Goal: Transaction & Acquisition: Purchase product/service

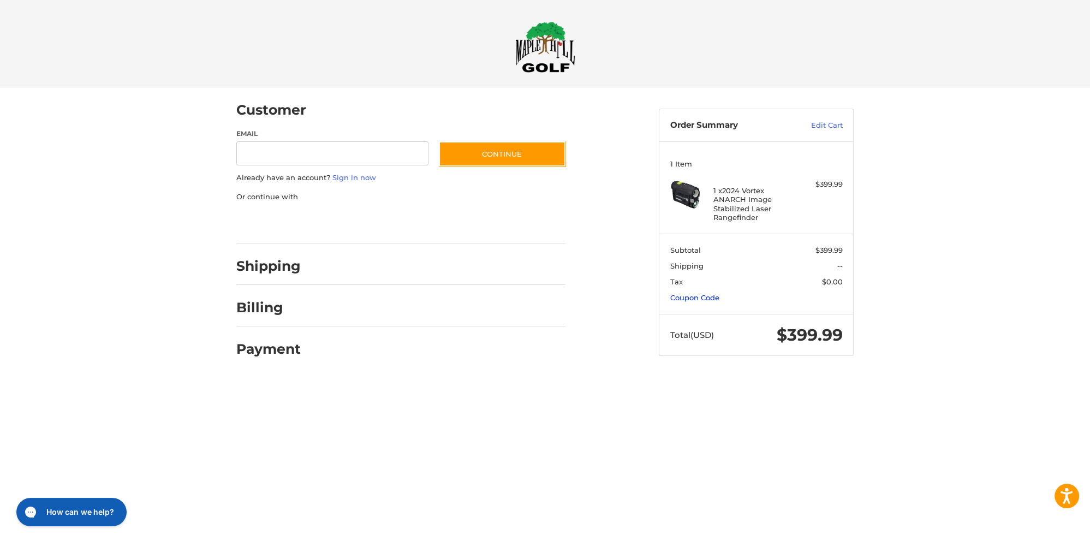
click at [696, 297] on link "Coupon Code" at bounding box center [694, 297] width 49 height 9
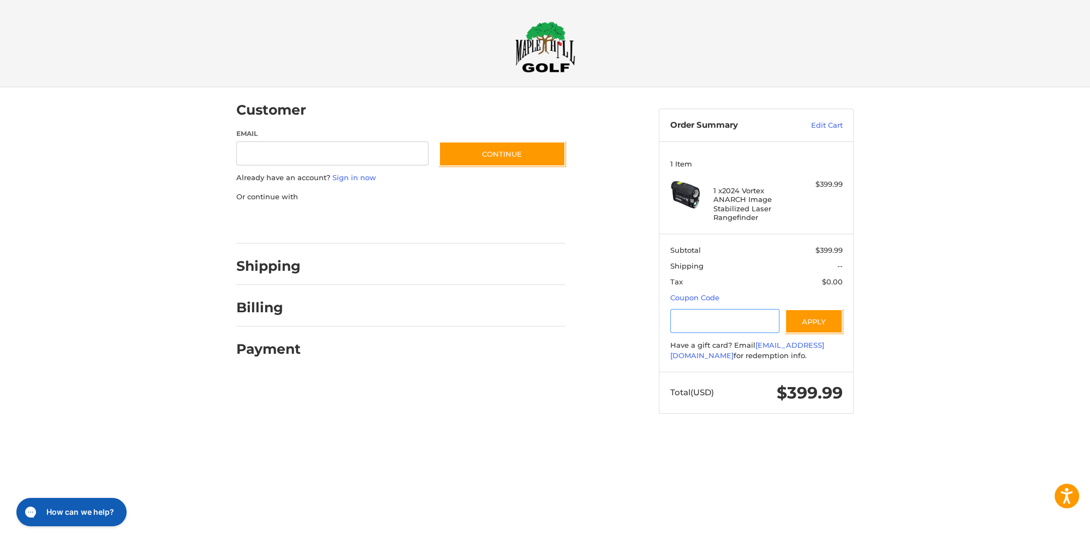
click at [731, 324] on input "Gift Certificate or Coupon Code" at bounding box center [725, 321] width 110 height 25
type input "*********"
click at [809, 327] on button "Apply" at bounding box center [814, 321] width 58 height 25
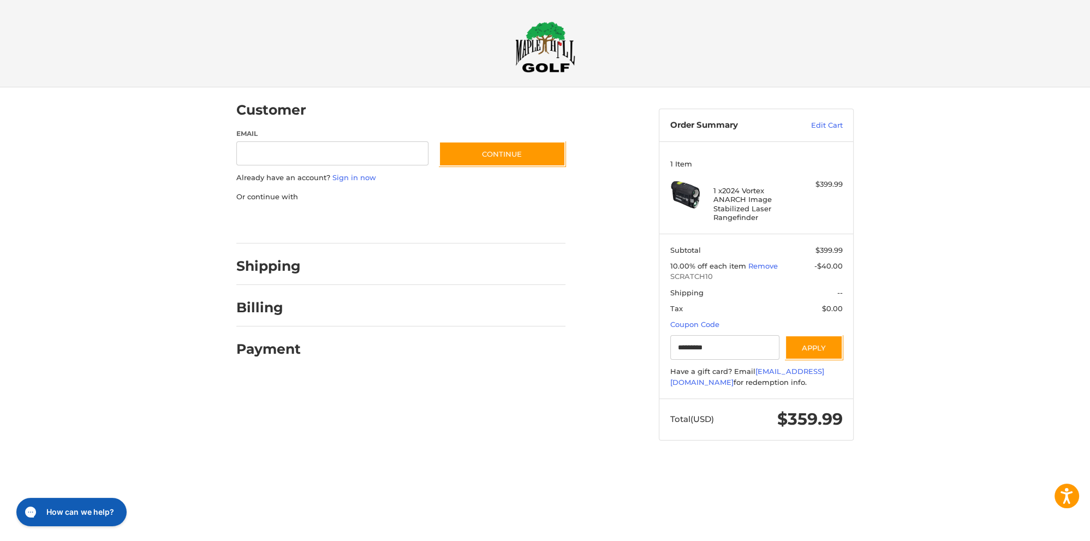
click at [948, 180] on div "Customer Guest Customer Email Subscribe to our newsletter. Continue Already hav…" at bounding box center [545, 274] width 1090 height 374
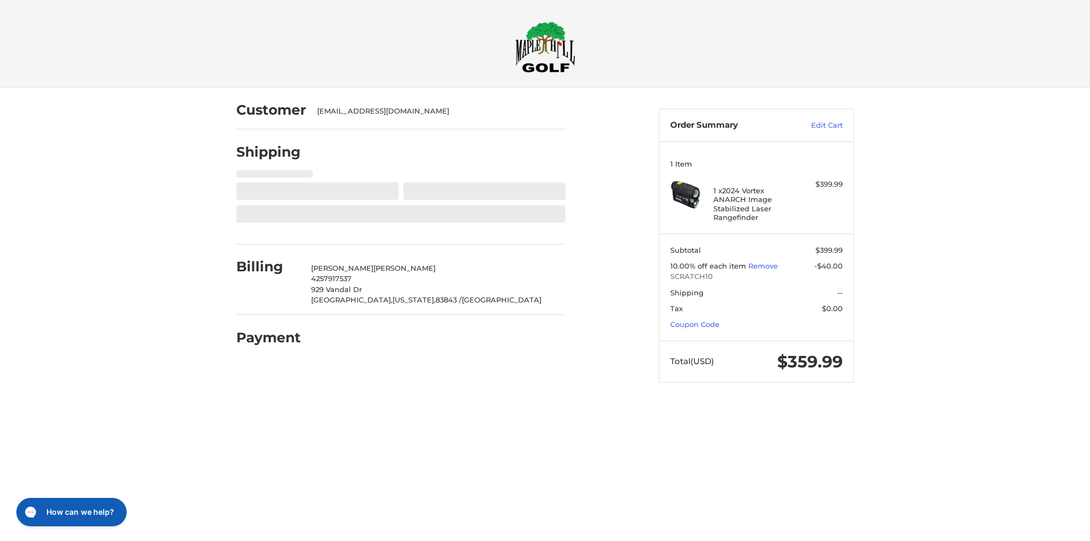
select select "**"
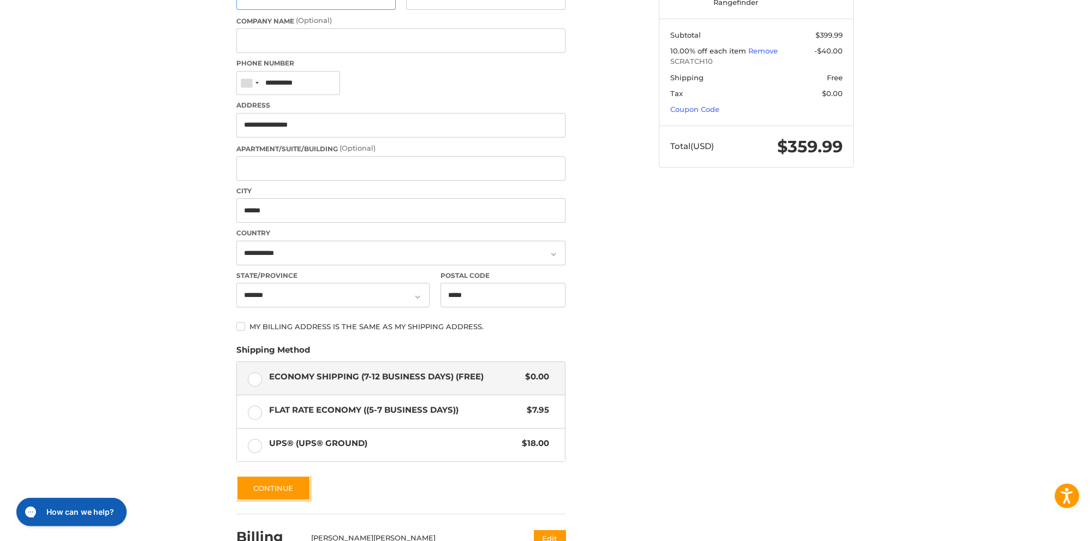
scroll to position [230, 0]
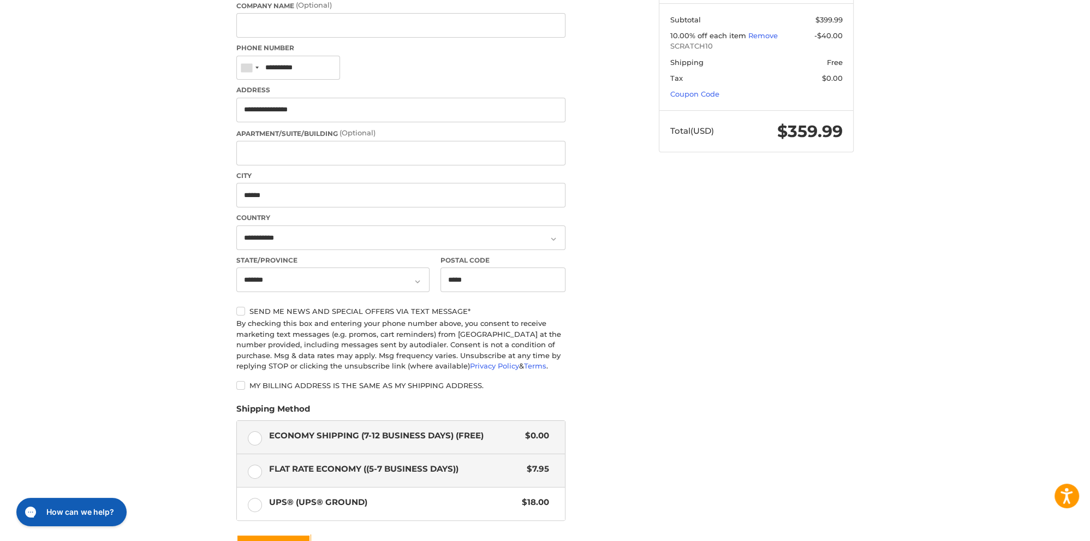
click at [343, 461] on label "Flat Rate Economy ((5-7 Business Days)) $7.95" at bounding box center [401, 470] width 328 height 33
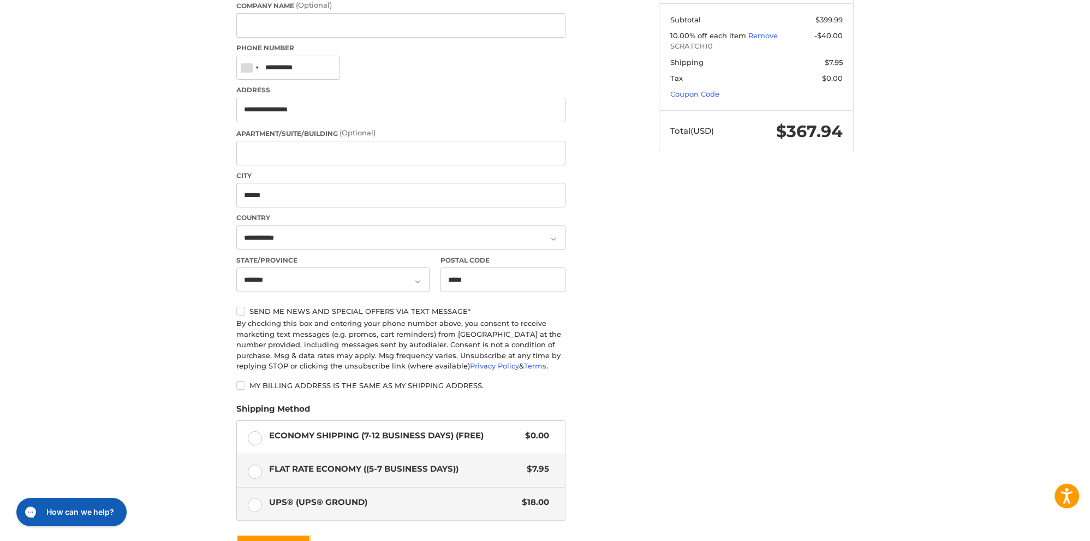
click at [314, 497] on span "UPS® (UPS® Ground)" at bounding box center [393, 502] width 248 height 13
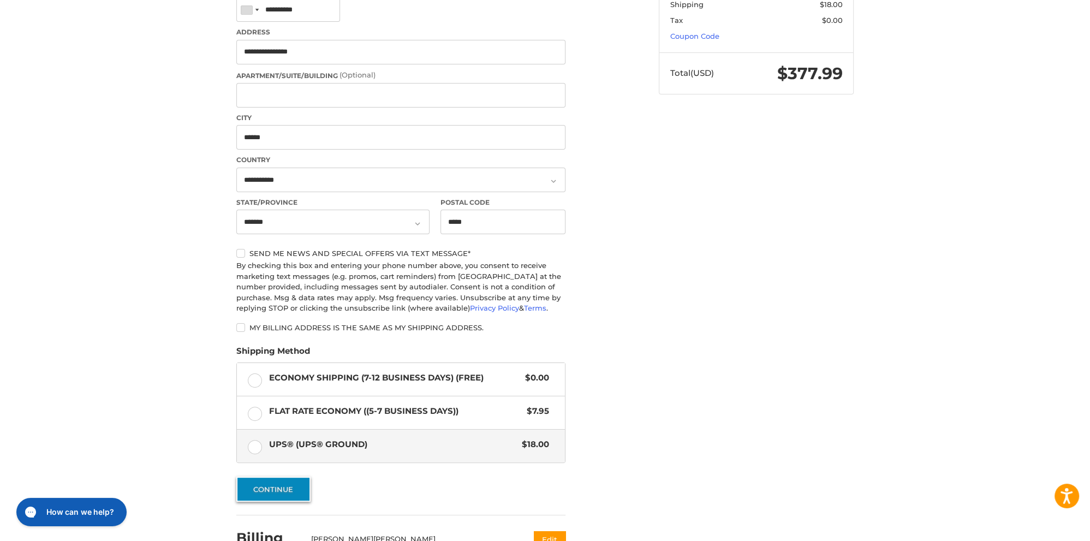
click at [294, 491] on button "Continue" at bounding box center [273, 489] width 74 height 25
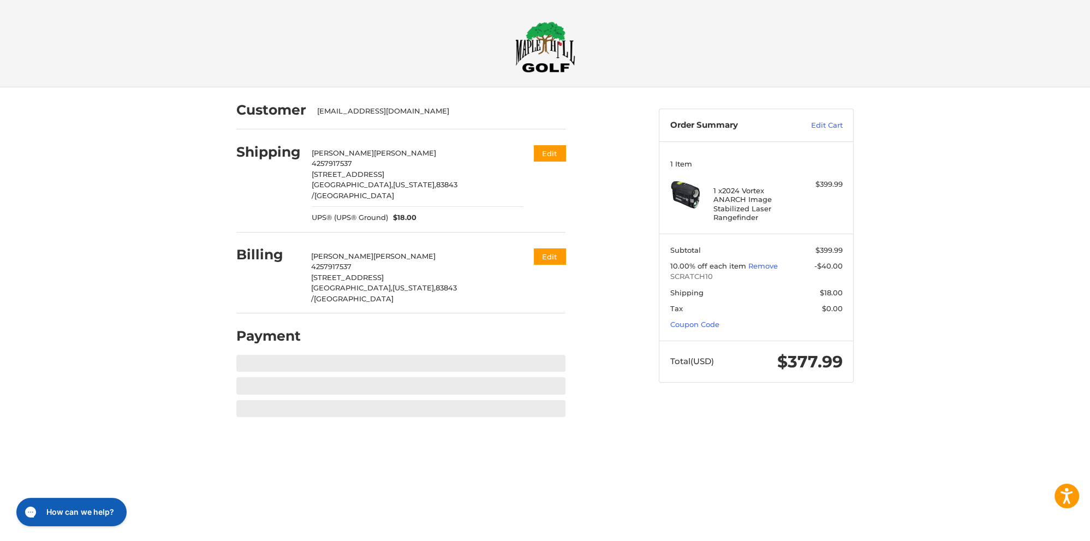
scroll to position [0, 0]
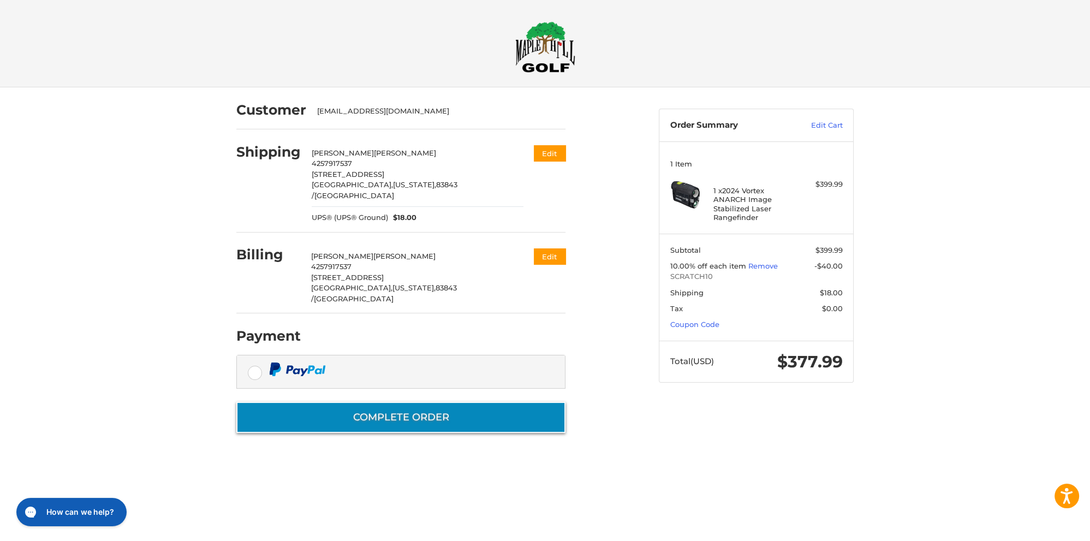
click at [365, 402] on button "Complete order" at bounding box center [400, 417] width 329 height 31
